Goal: Information Seeking & Learning: Learn about a topic

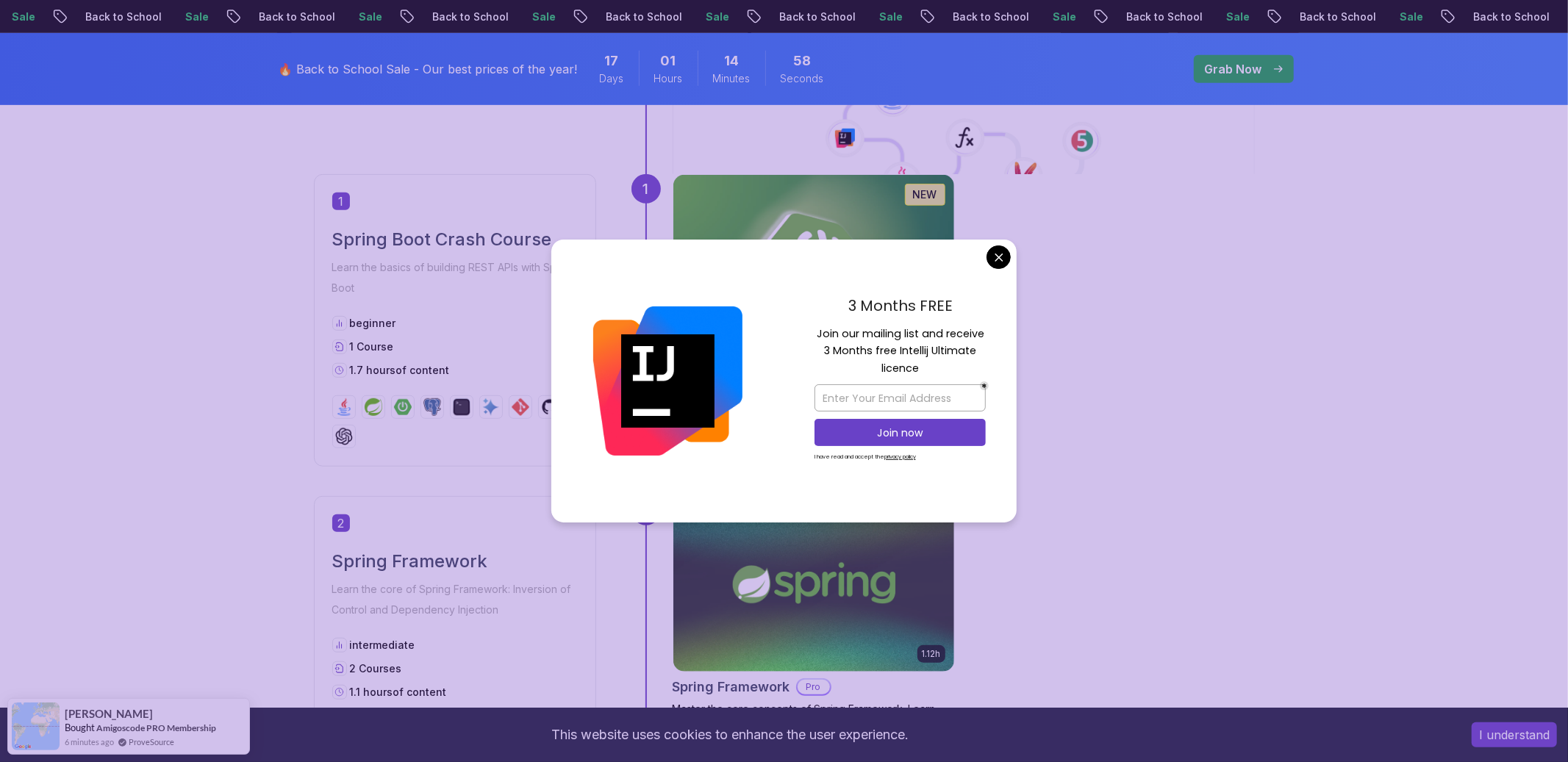
scroll to position [674, 0]
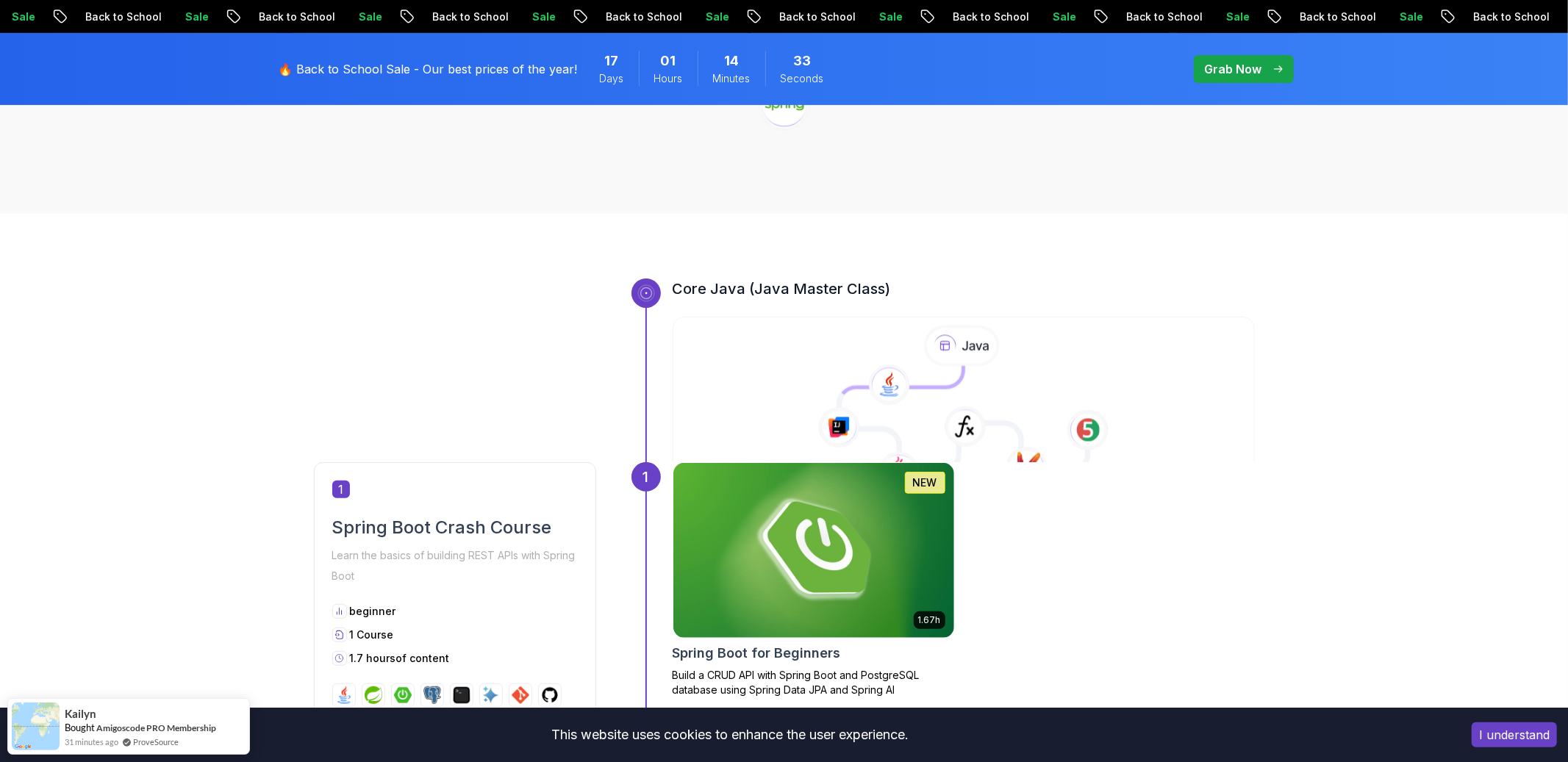
scroll to position [386, 0]
click at [853, 357] on icon at bounding box center [964, 408] width 585 height 168
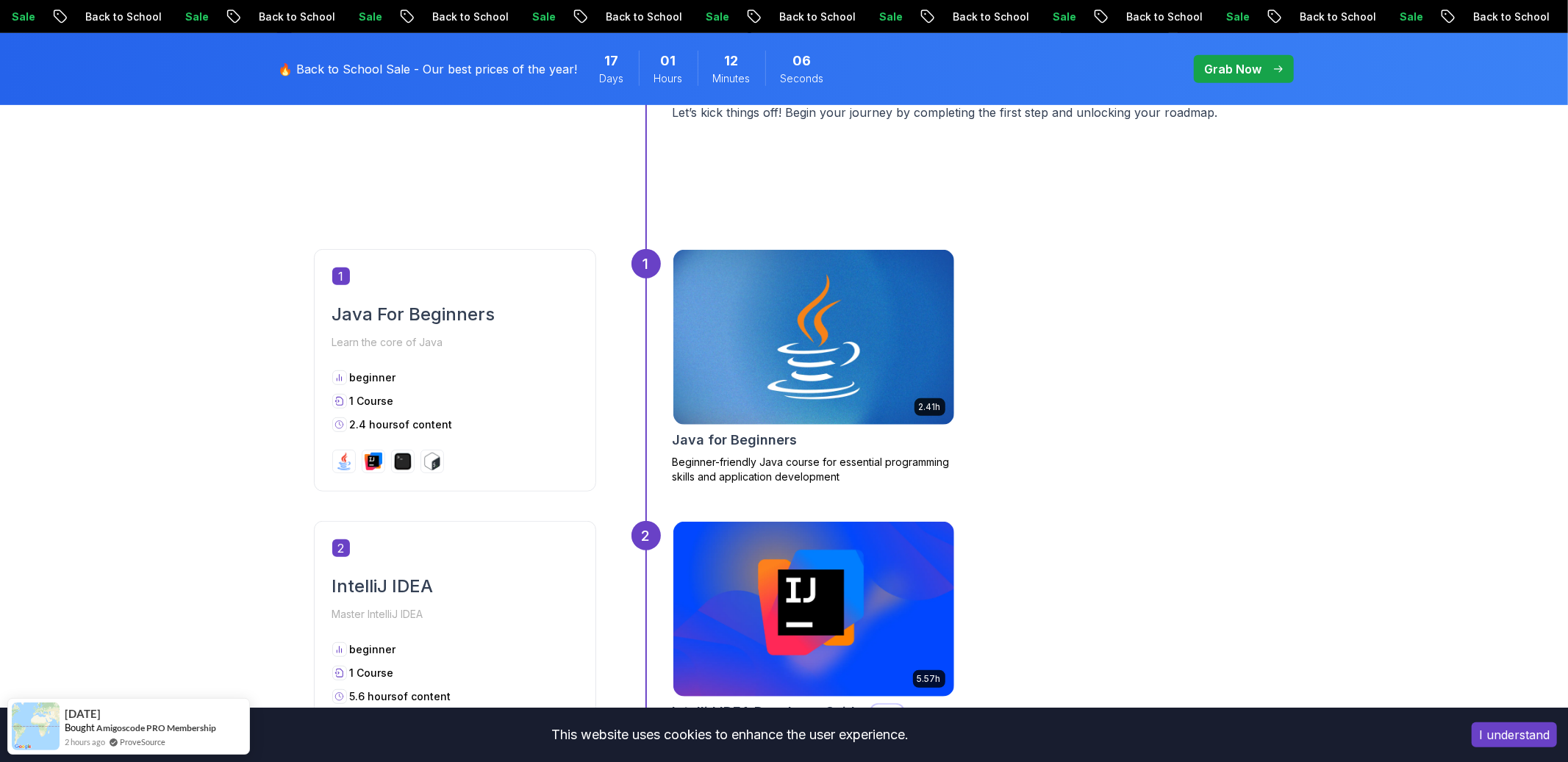
scroll to position [592, 0]
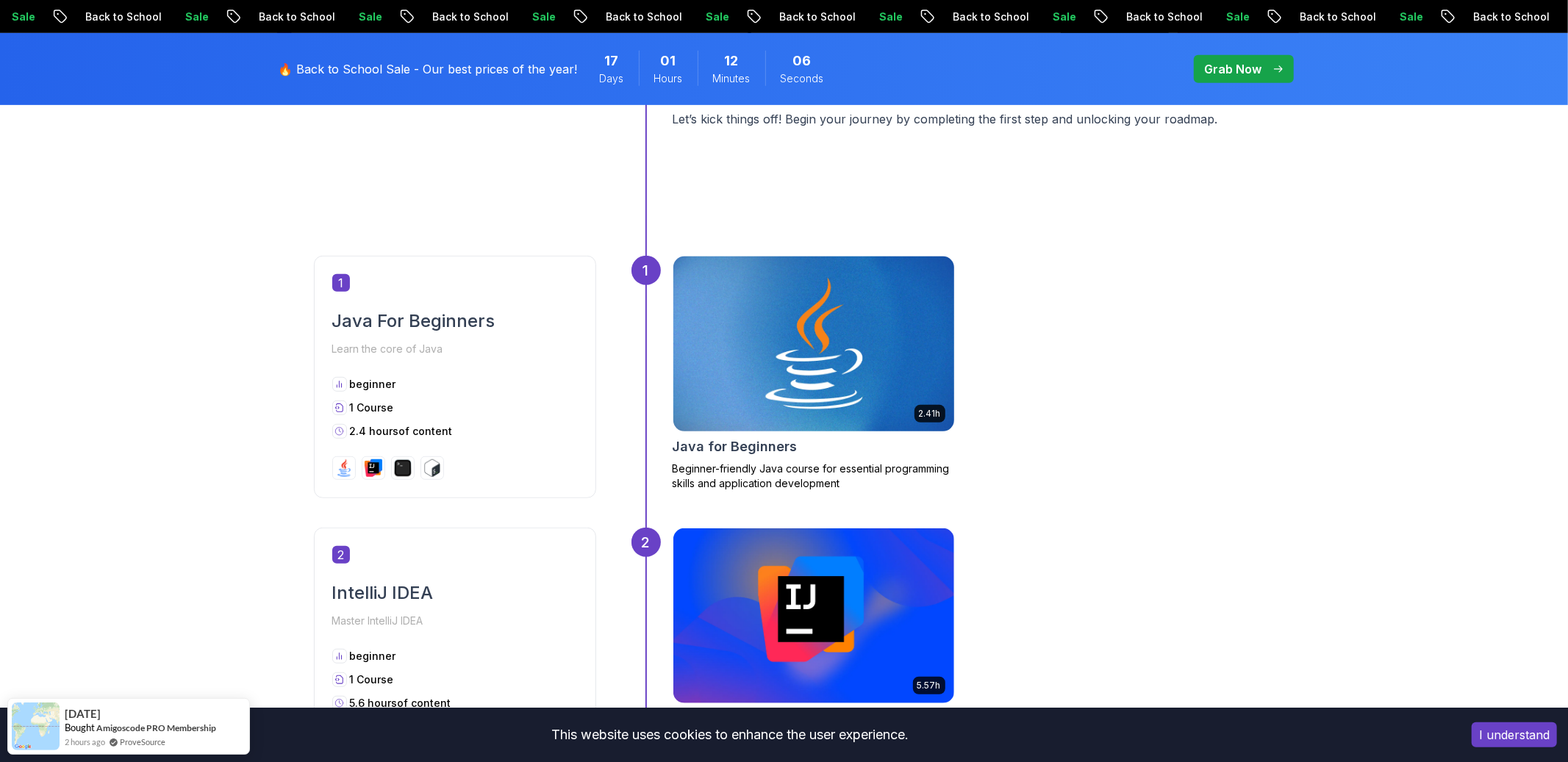
click at [825, 330] on img at bounding box center [814, 344] width 295 height 184
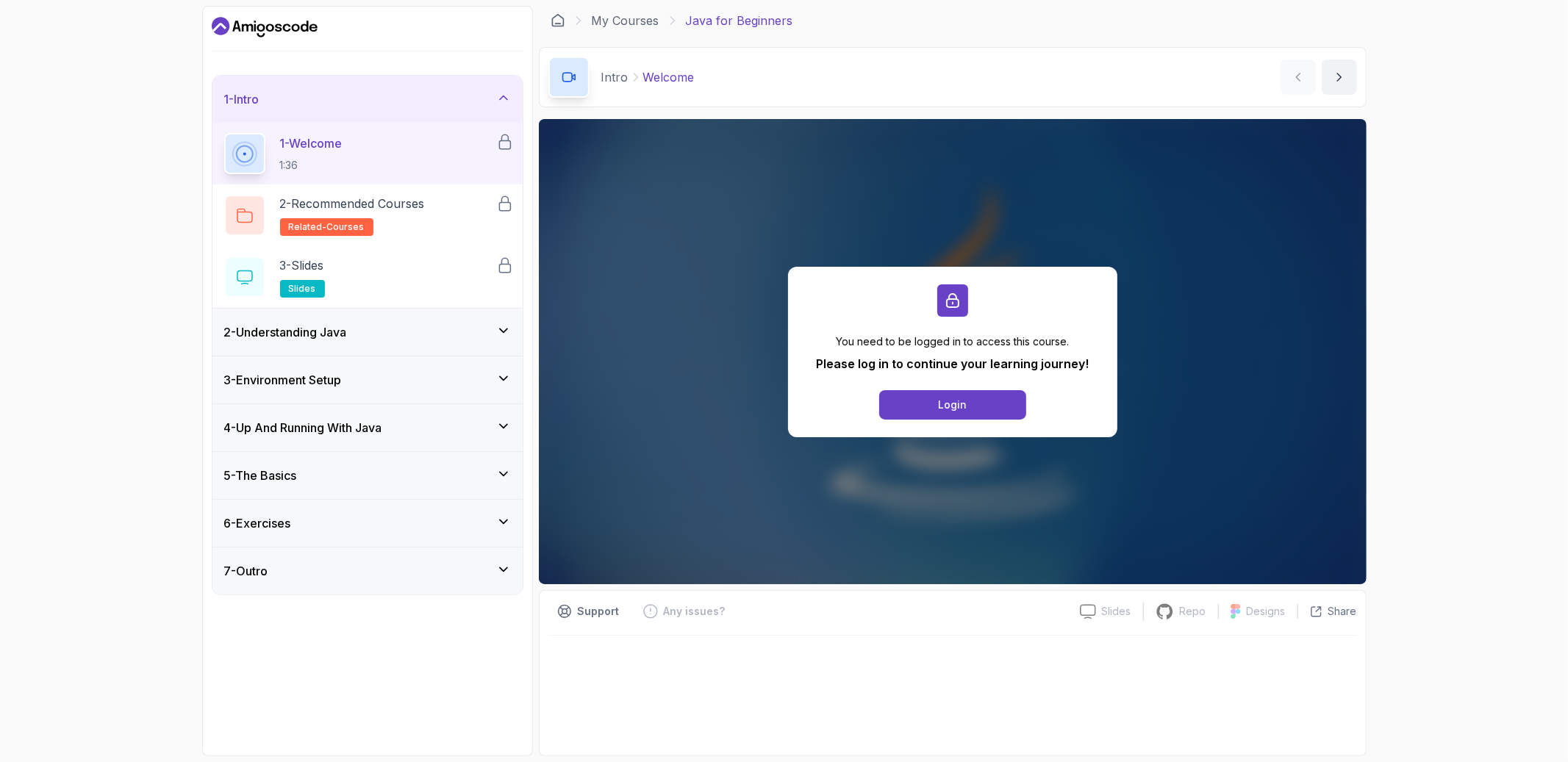
click at [473, 327] on div "2 - Understanding Java" at bounding box center [367, 332] width 287 height 18
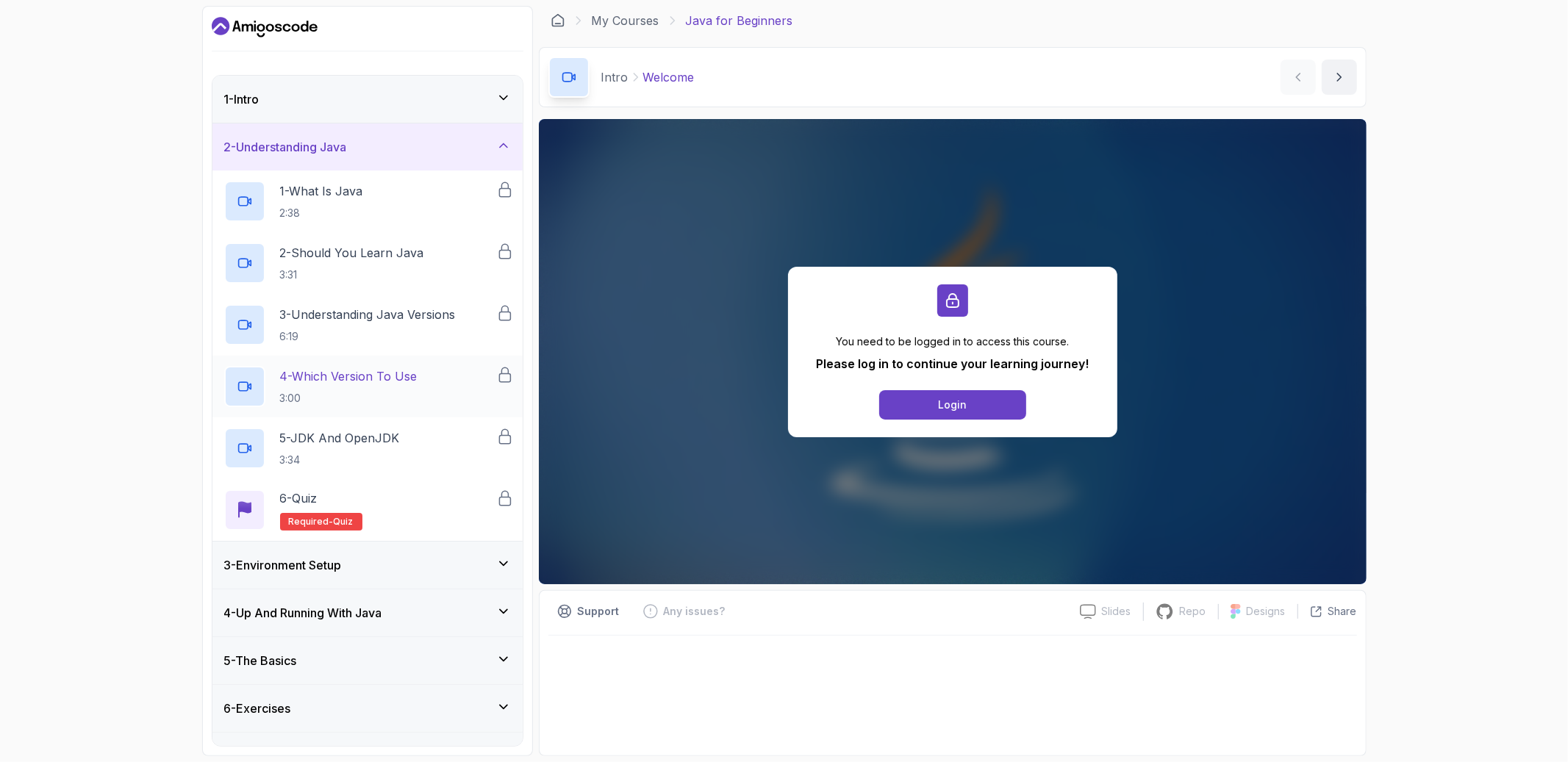
scroll to position [33, 0]
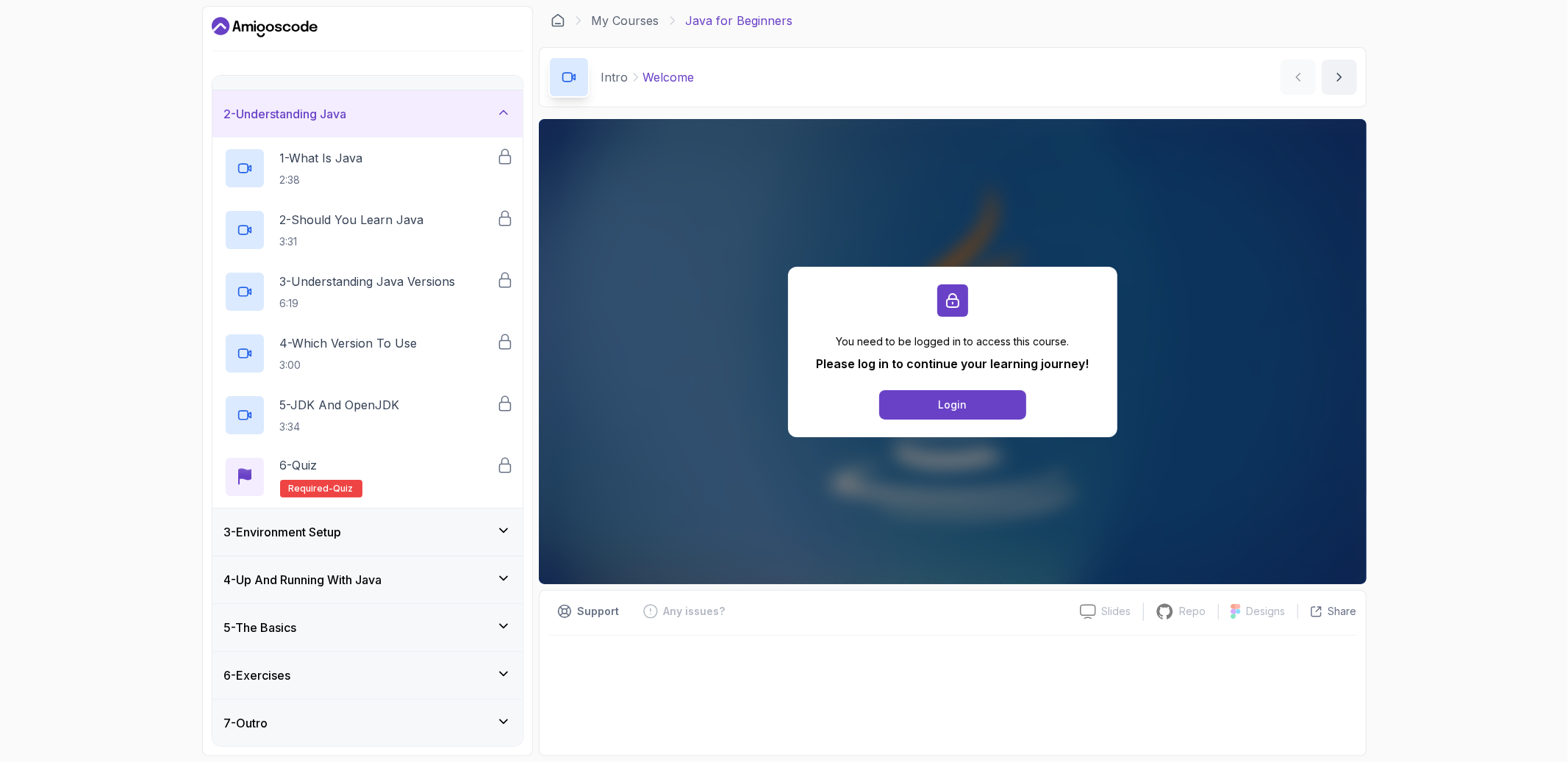
click at [413, 527] on div "3 - Environment Setup" at bounding box center [367, 533] width 287 height 18
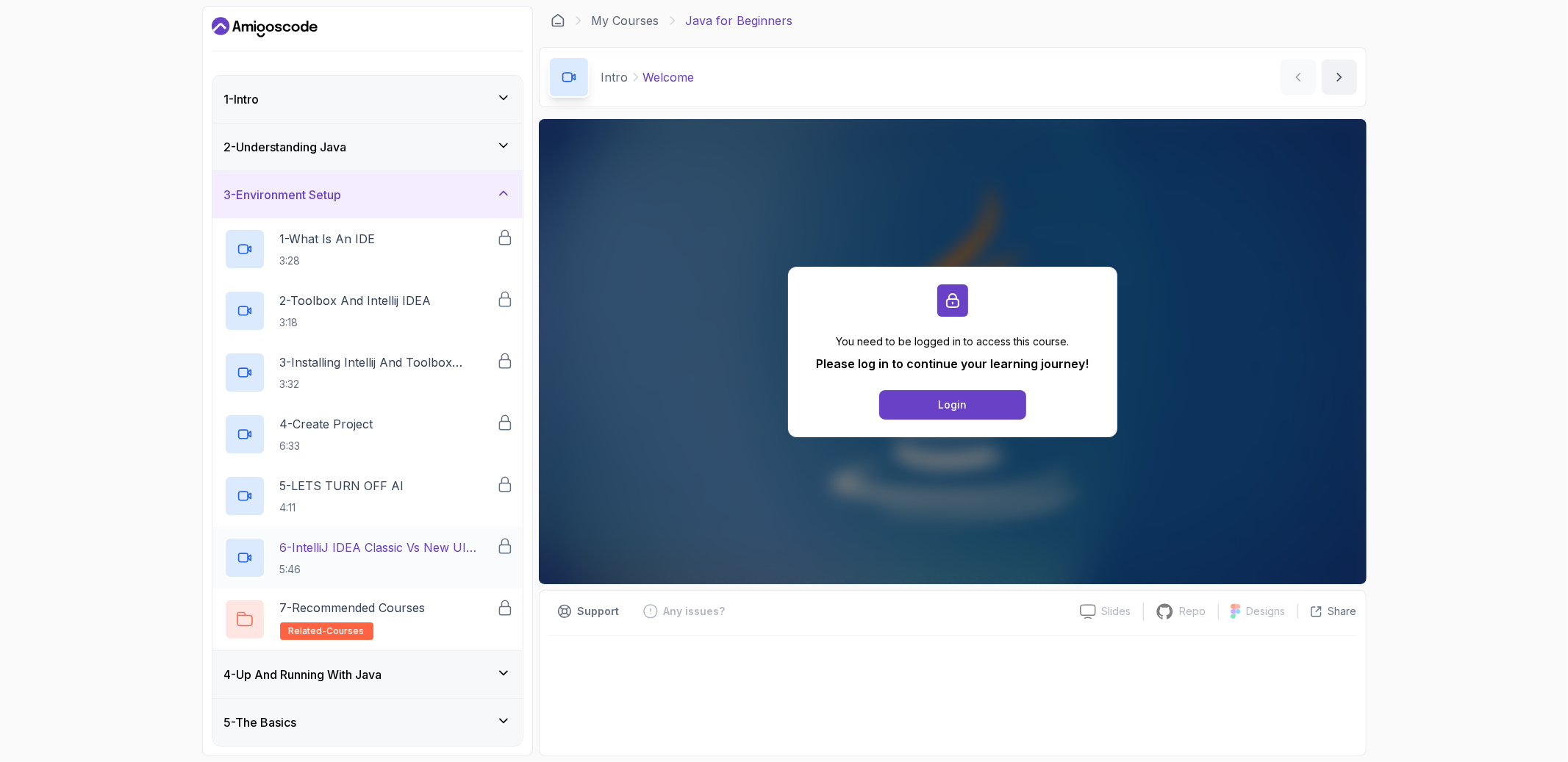
scroll to position [95, 0]
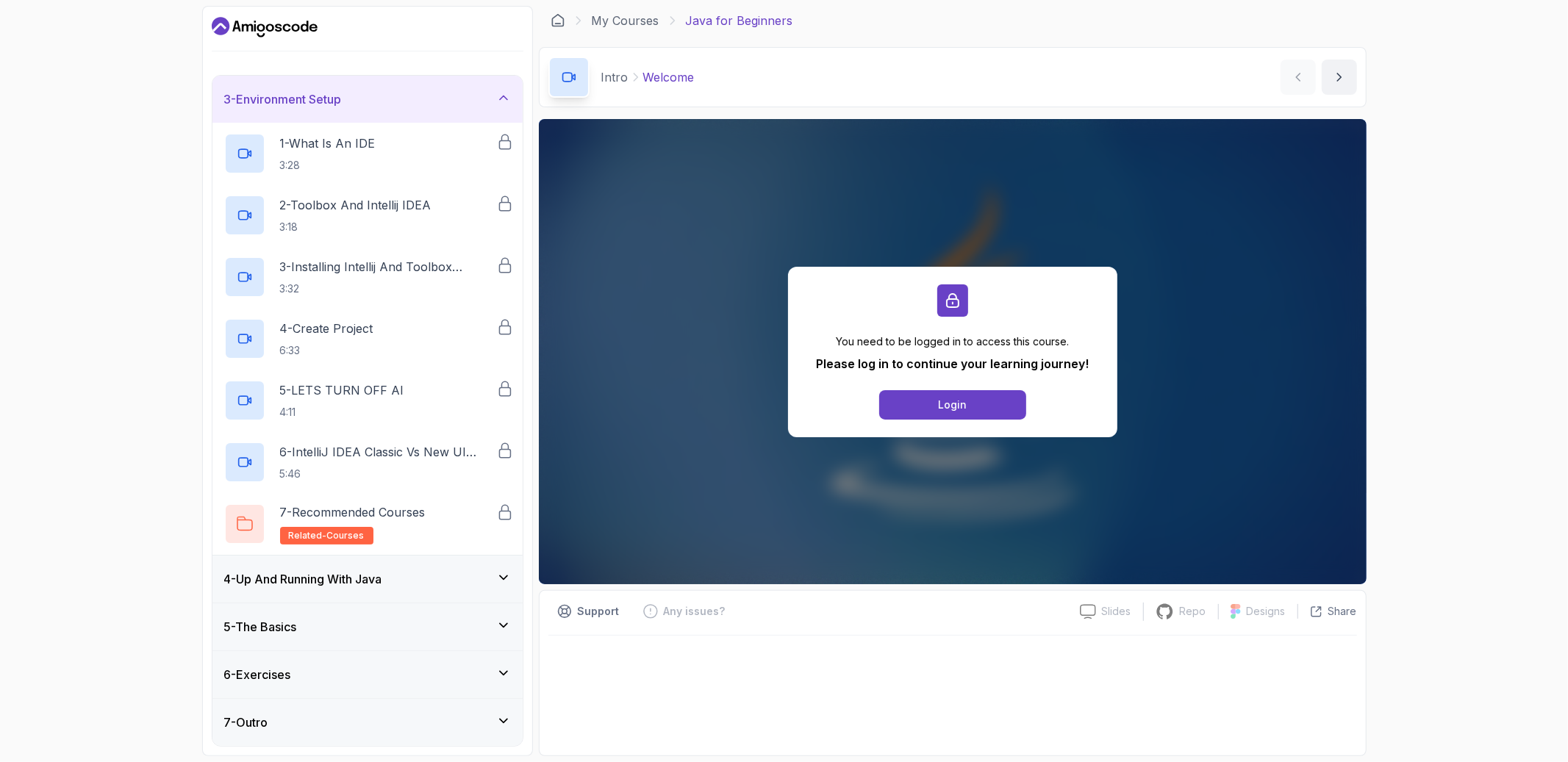
click at [440, 574] on div "4 - Up And Running With Java" at bounding box center [367, 579] width 287 height 18
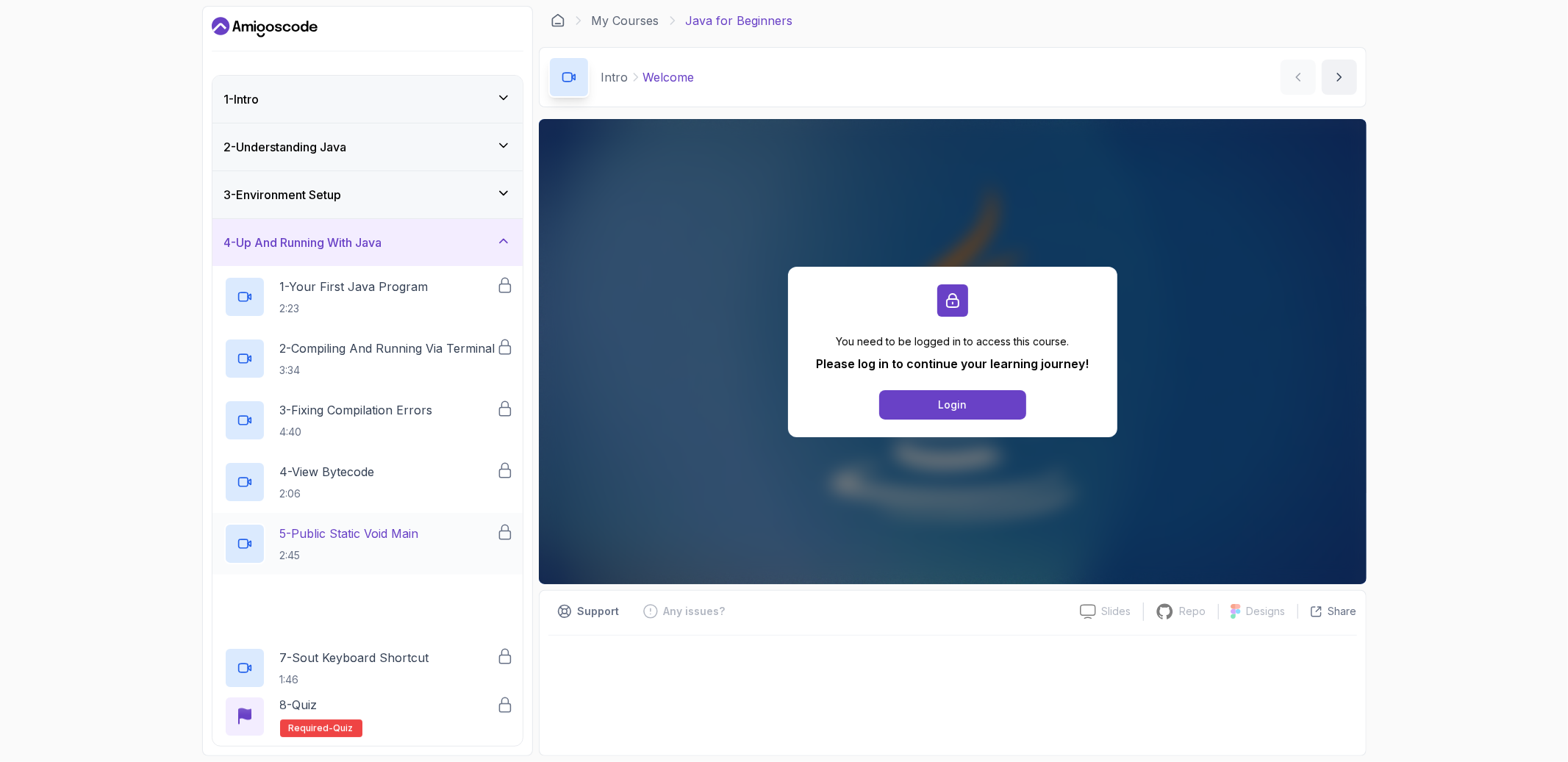
scroll to position [157, 0]
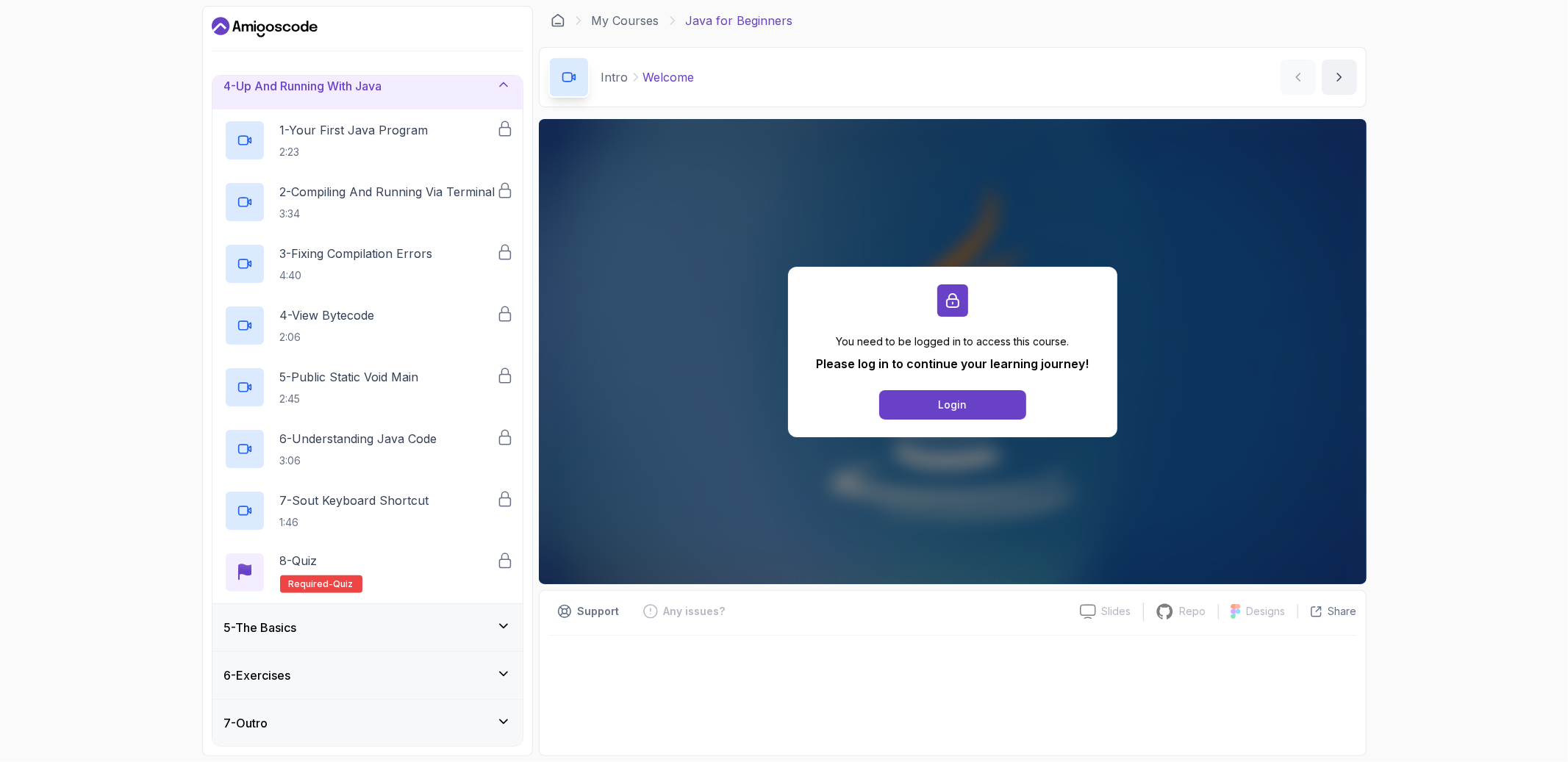
click at [423, 636] on div "5 - The Basics" at bounding box center [367, 628] width 287 height 18
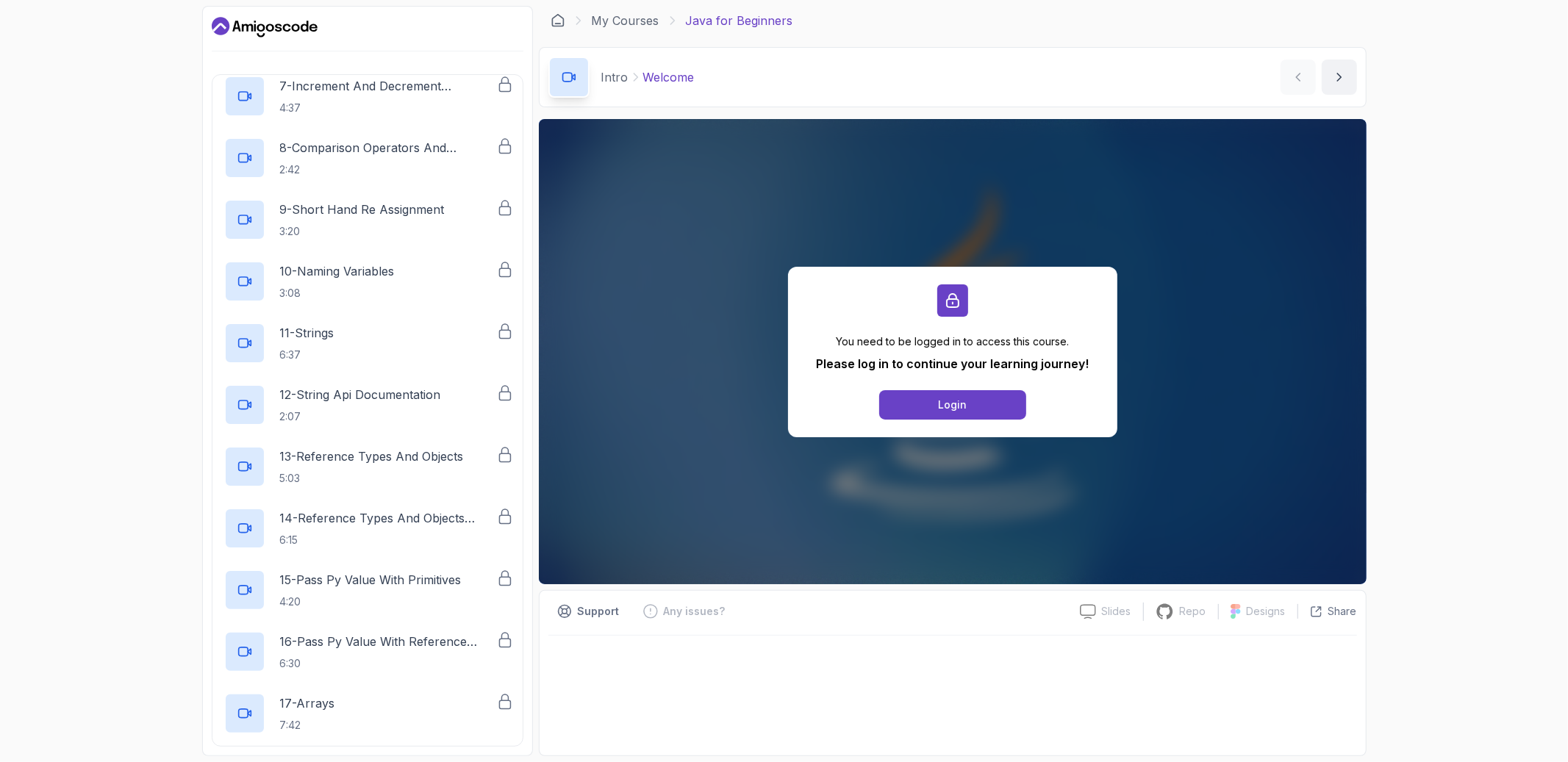
scroll to position [897, 0]
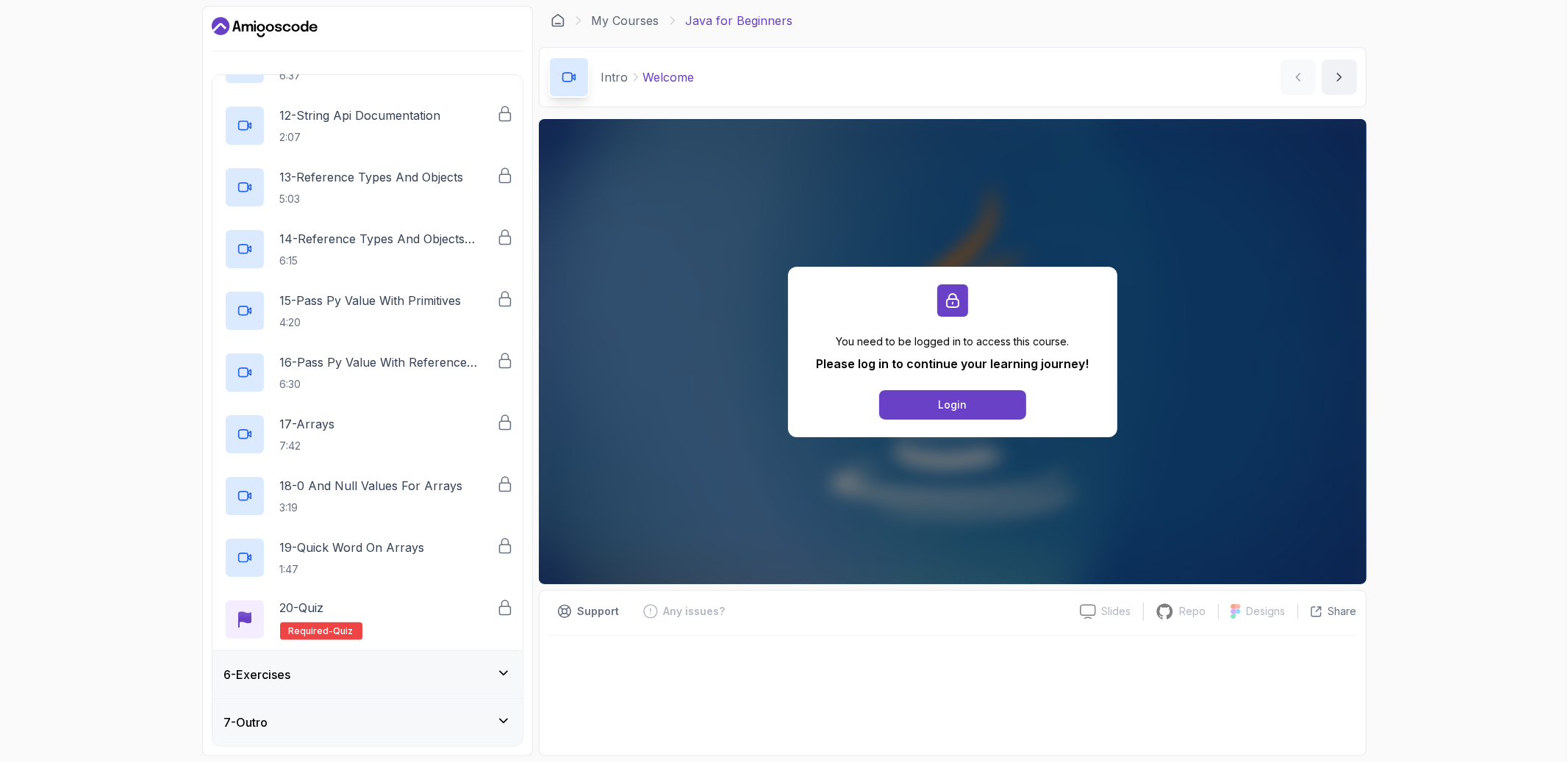
click at [431, 674] on div "6 - Exercises" at bounding box center [367, 675] width 287 height 18
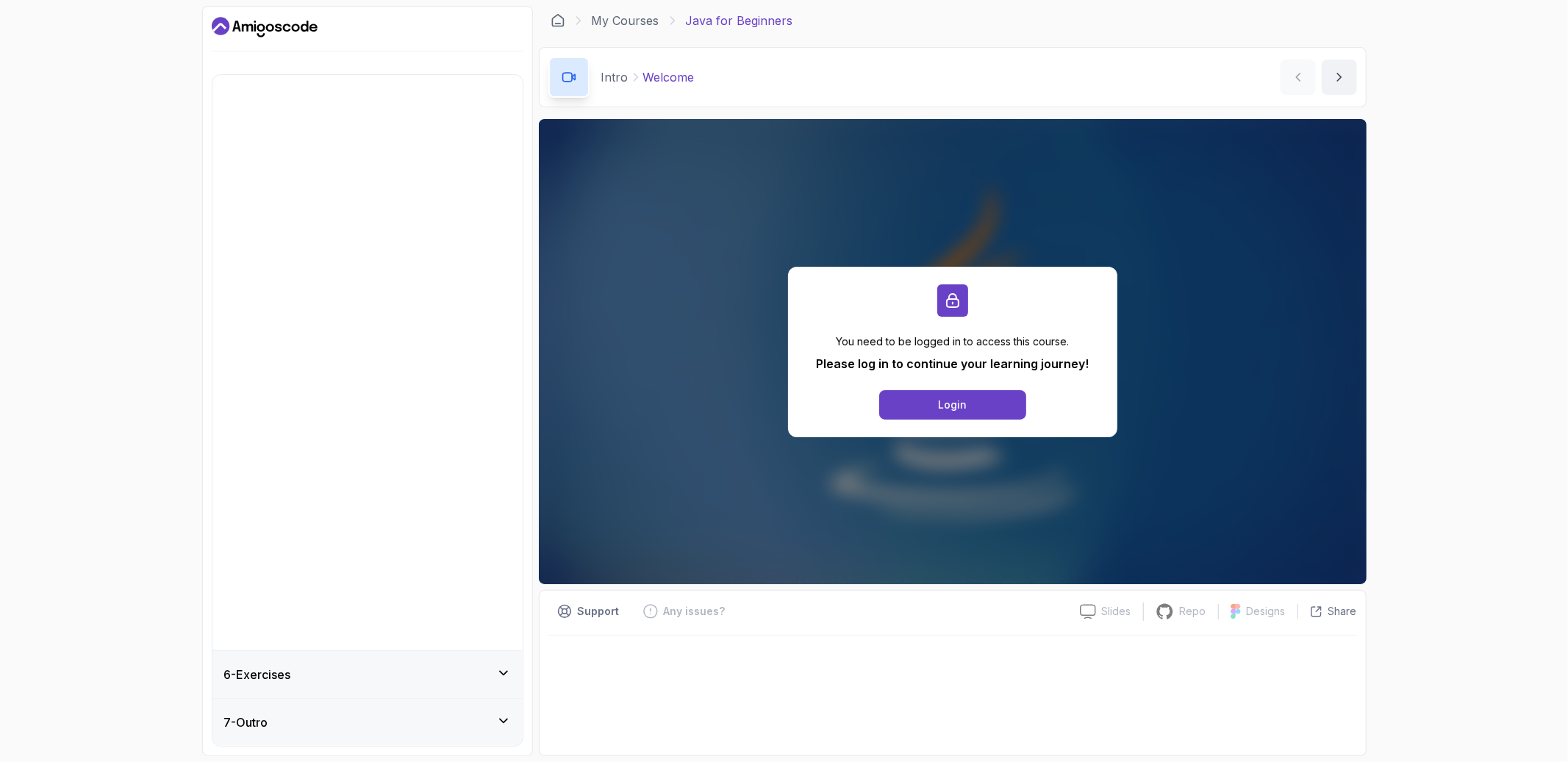
scroll to position [0, 0]
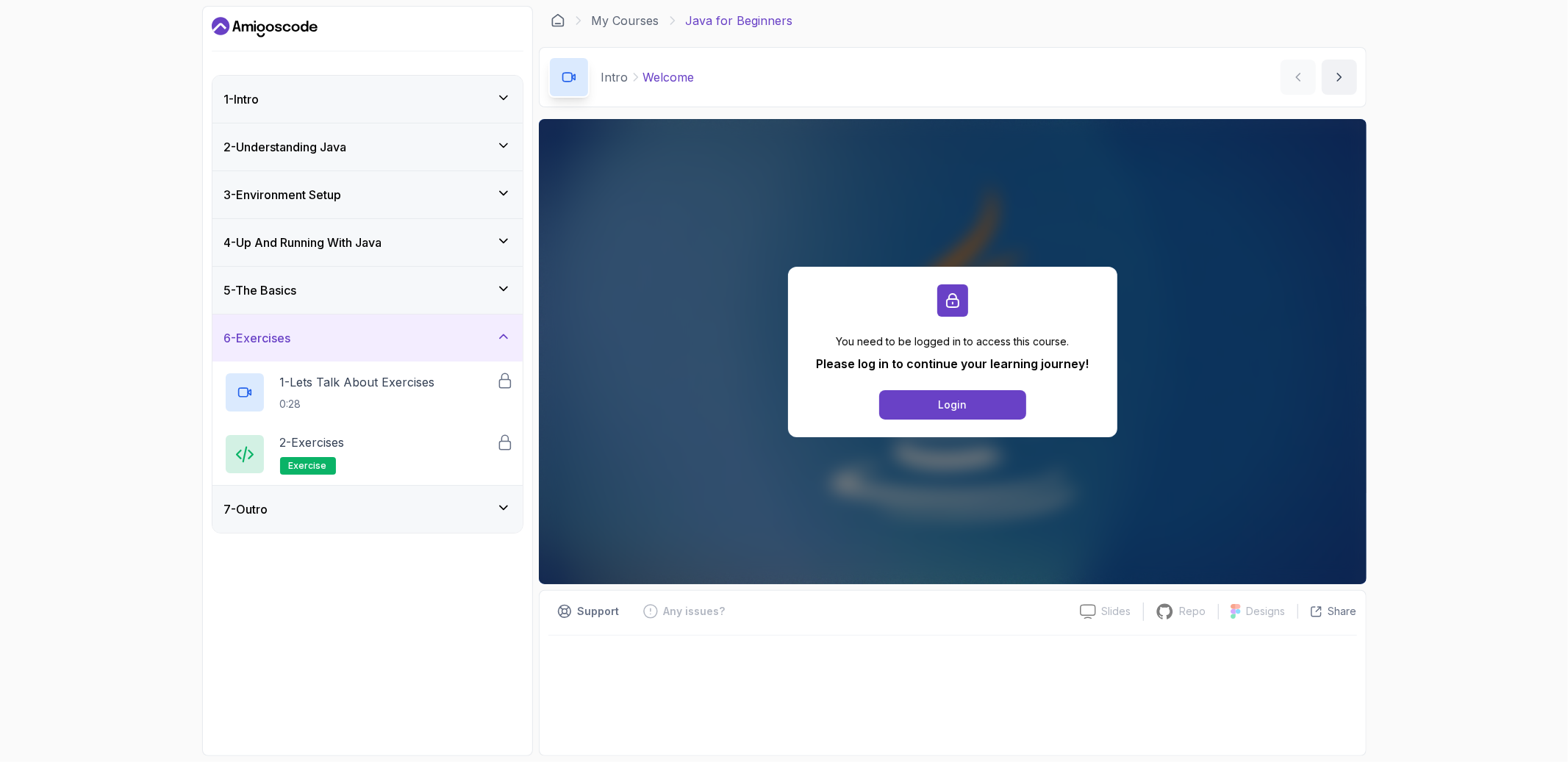
click at [440, 291] on div "5 - The Basics" at bounding box center [367, 291] width 287 height 18
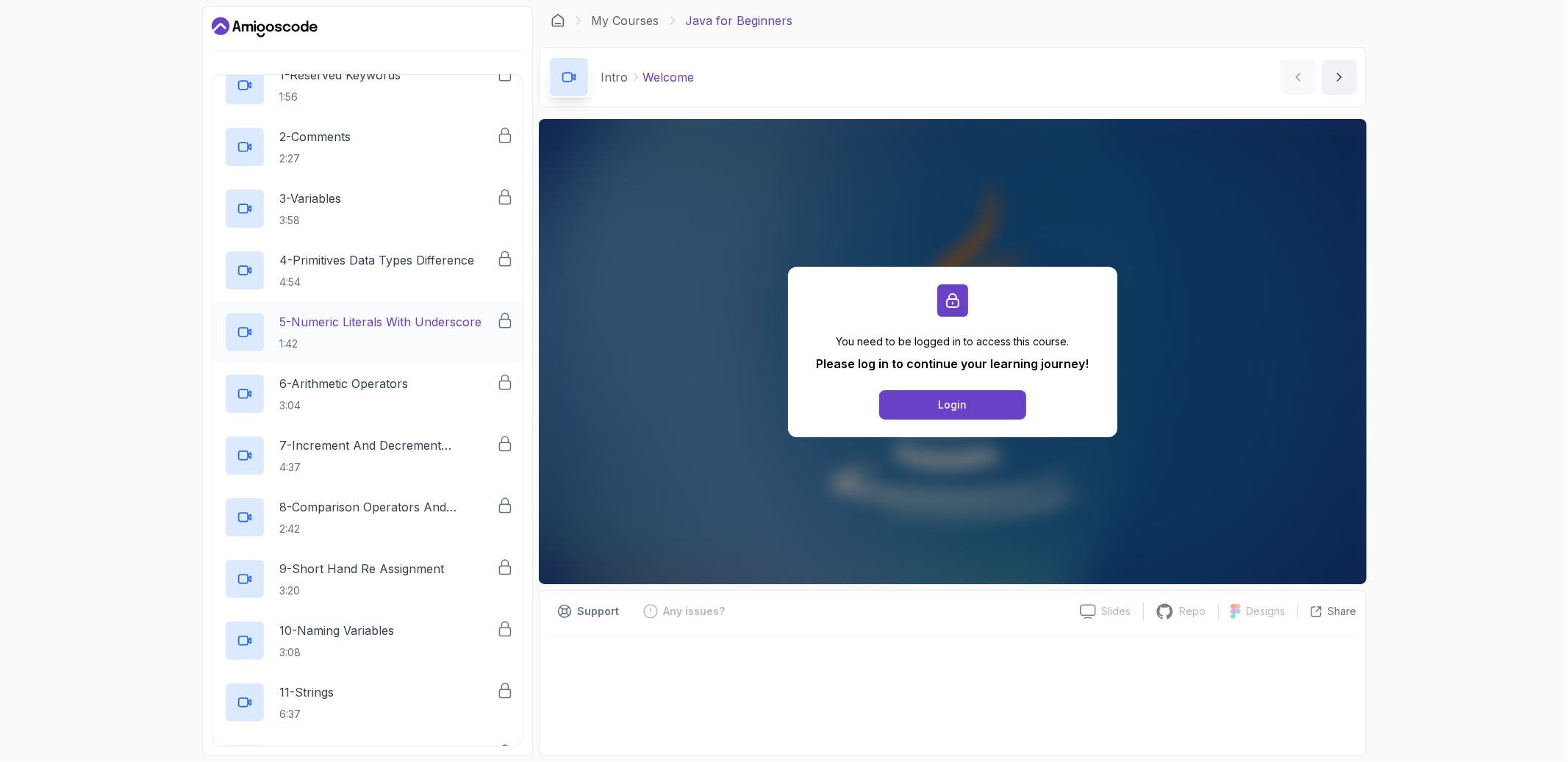
scroll to position [263, 0]
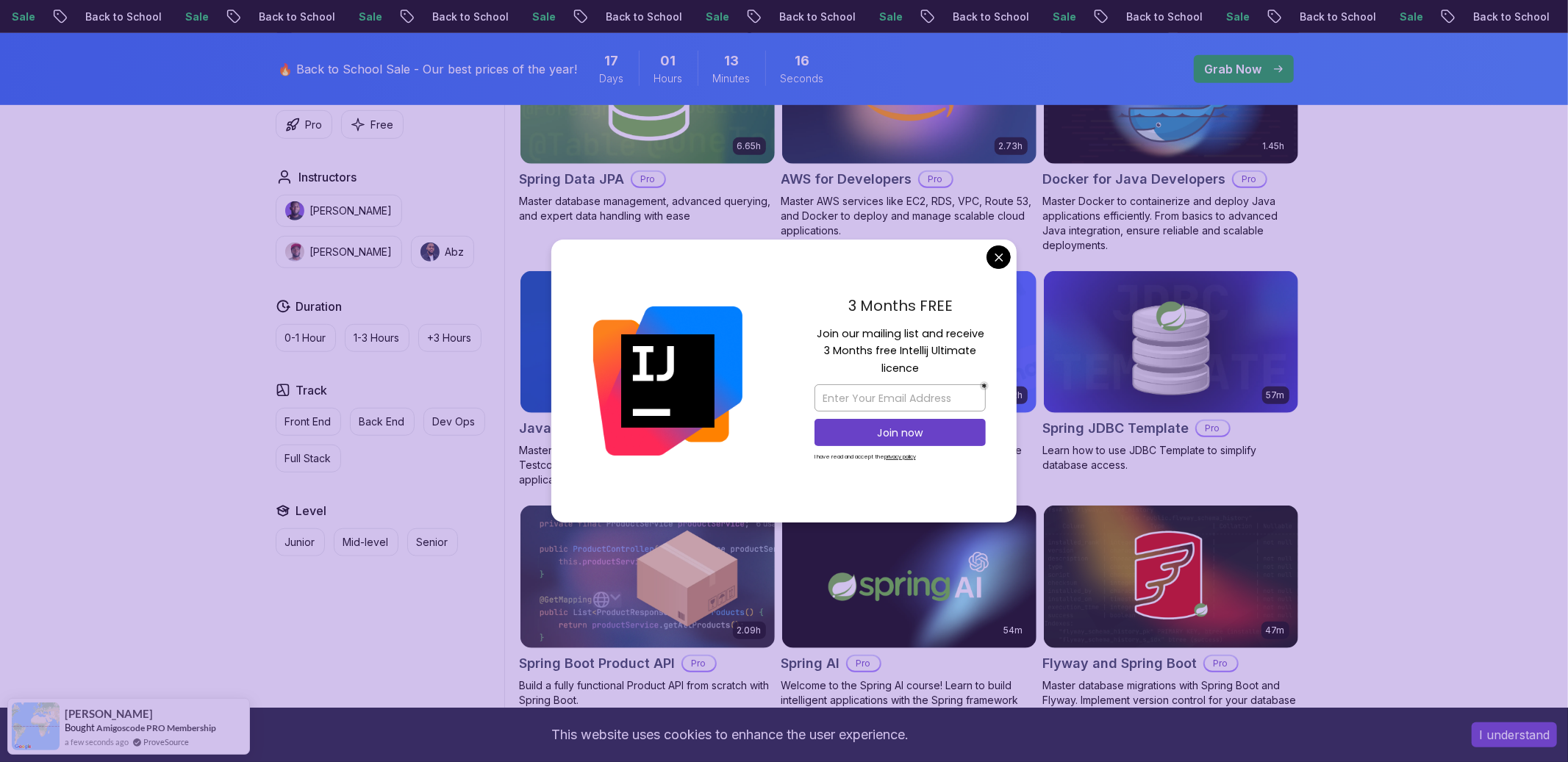
scroll to position [759, 0]
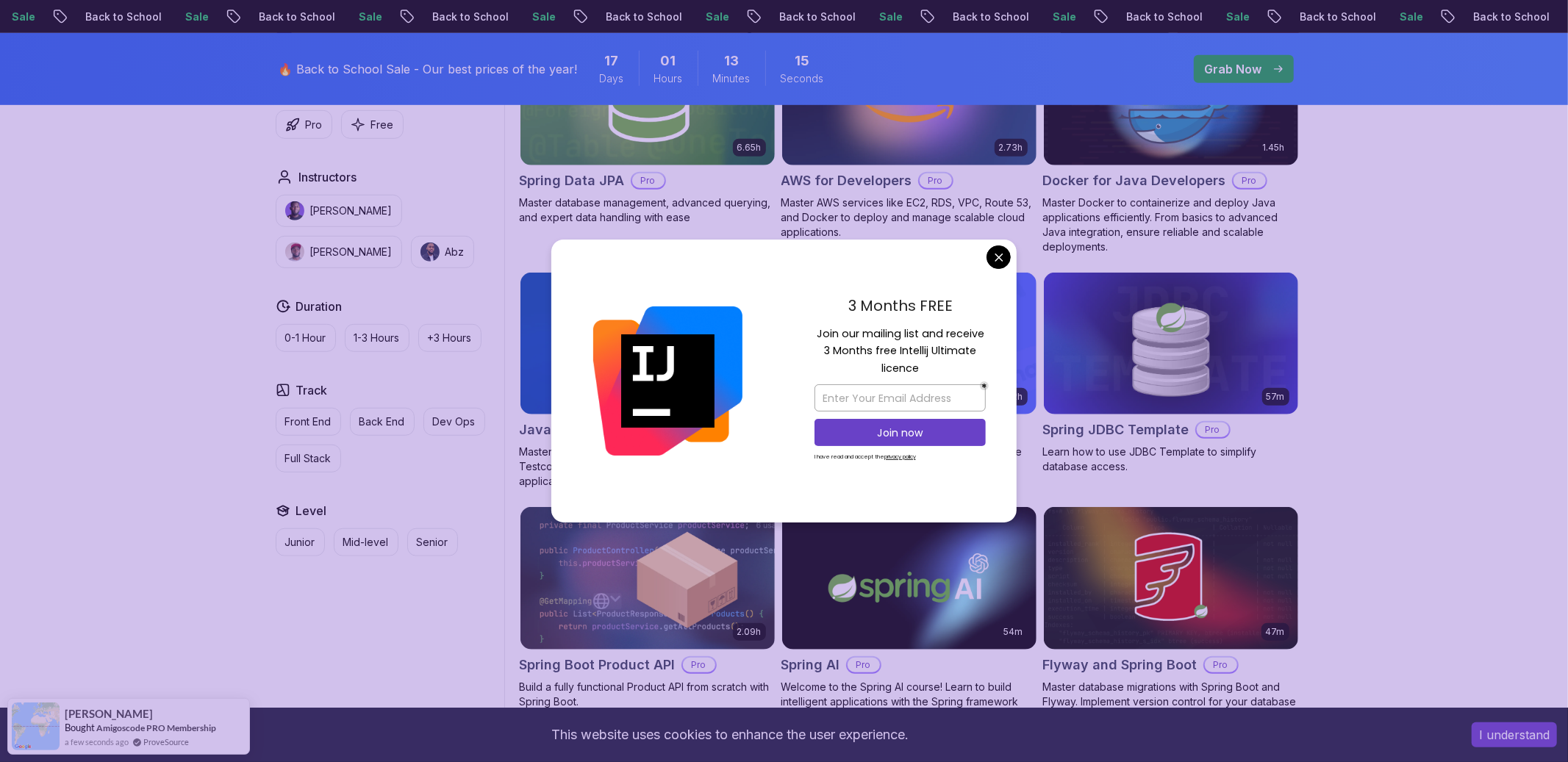
click at [1002, 258] on body "Sale Back to School Sale Back to School Sale Back to School Sale Back to School…" at bounding box center [784, 493] width 1568 height 2506
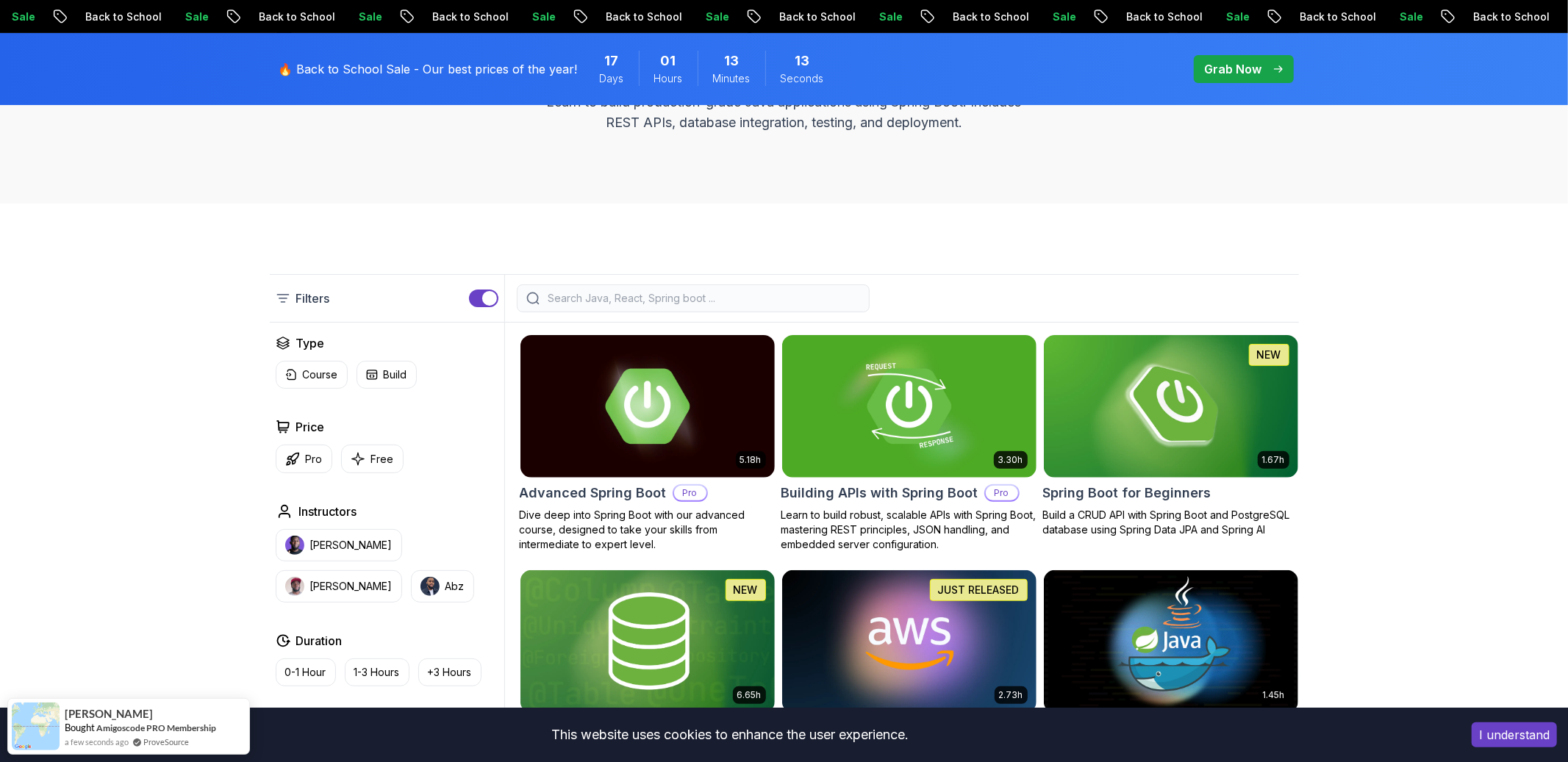
scroll to position [318, 0]
